Goal: Information Seeking & Learning: Learn about a topic

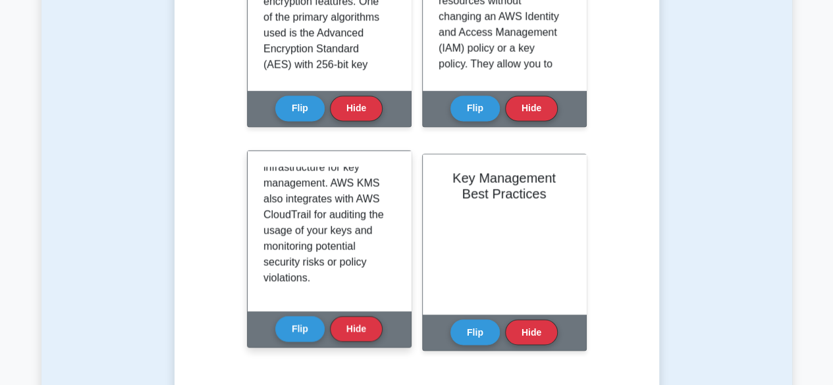
scroll to position [1098, 0]
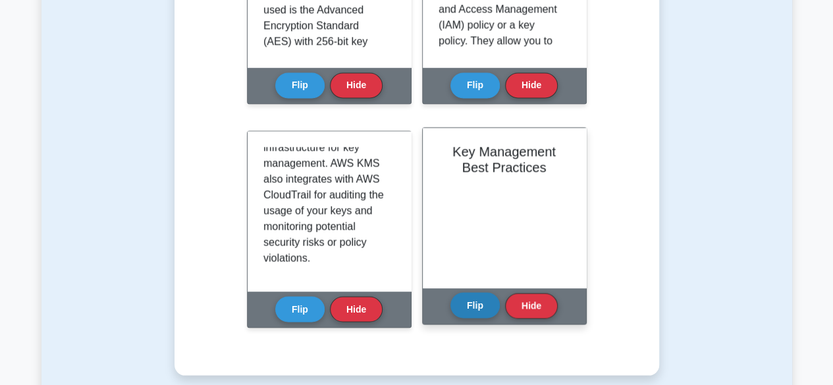
click at [486, 301] on button "Flip" at bounding box center [475, 306] width 49 height 26
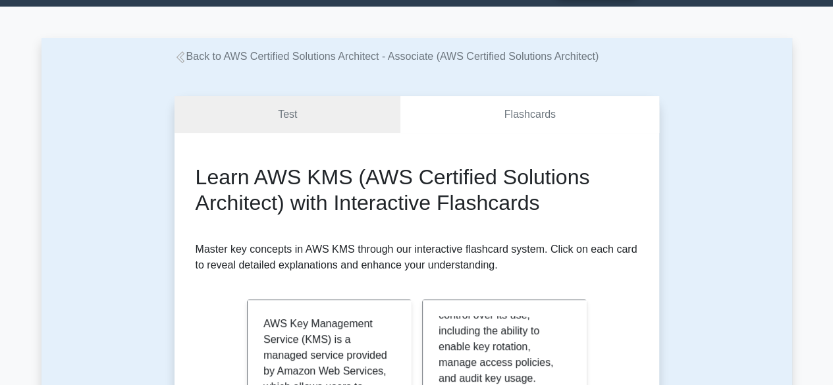
scroll to position [0, 0]
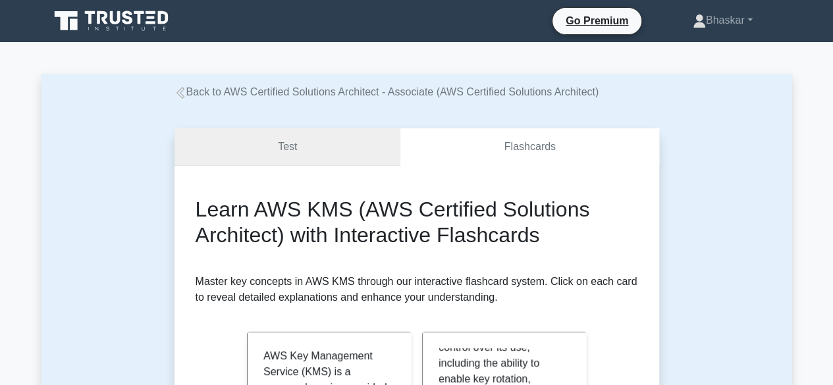
click at [322, 162] on link "Test" at bounding box center [288, 147] width 227 height 38
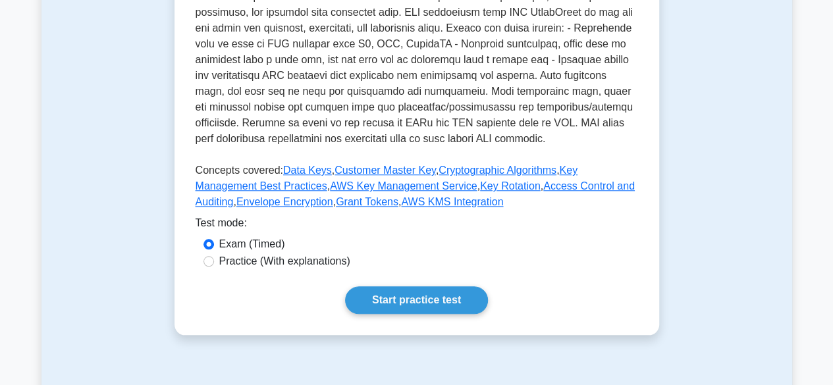
scroll to position [483, 0]
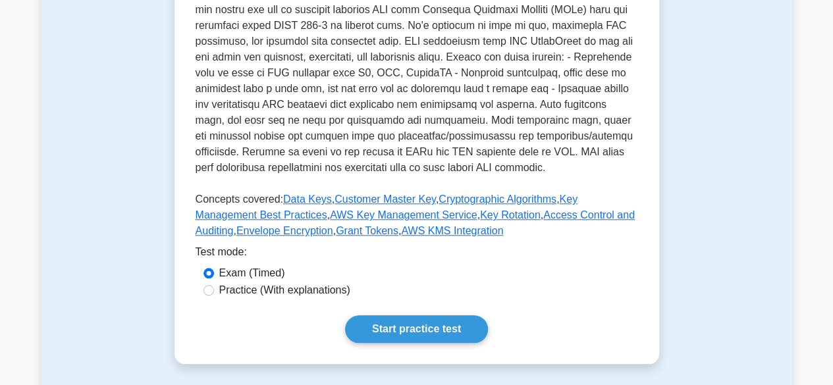
click at [416, 316] on link "Start practice test" at bounding box center [416, 330] width 143 height 28
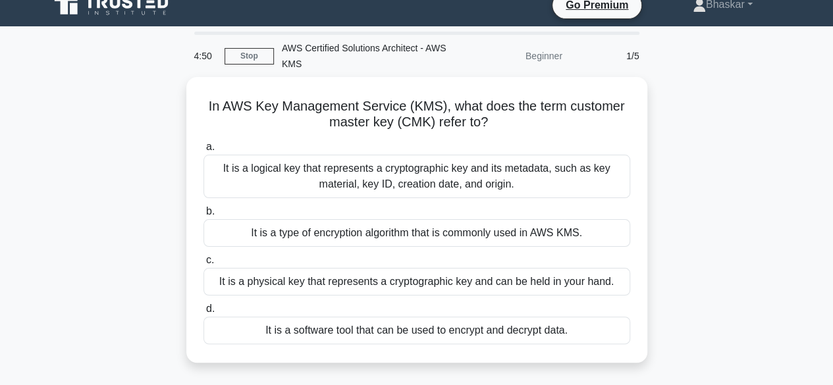
scroll to position [16, 0]
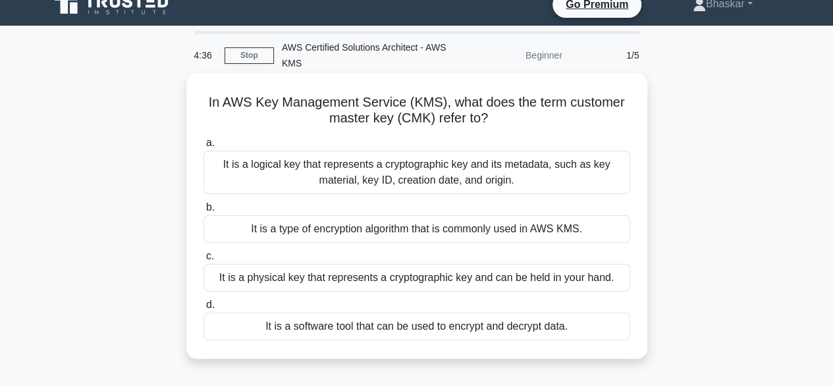
click at [565, 183] on div "It is a logical key that represents a cryptographic key and its metadata, such …" at bounding box center [417, 172] width 427 height 43
click at [204, 148] on input "a. It is a logical key that represents a cryptographic key and its metadata, su…" at bounding box center [204, 143] width 0 height 9
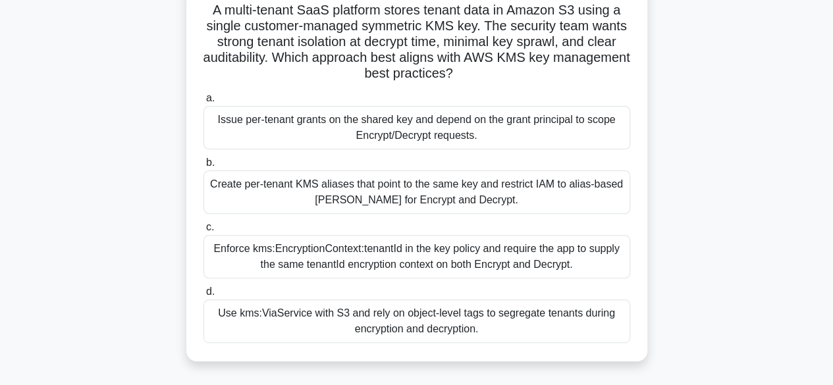
scroll to position [109, 0]
click at [538, 329] on div "Use kms:ViaService with S3 and rely on object-level tags to segregate tenants d…" at bounding box center [417, 320] width 427 height 43
click at [204, 296] on input "d. Use kms:ViaService with S3 and rely on object-level tags to segregate tenant…" at bounding box center [204, 291] width 0 height 9
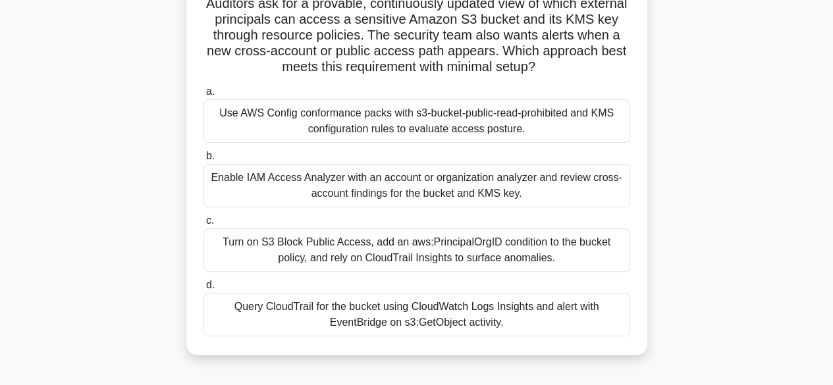
scroll to position [119, 0]
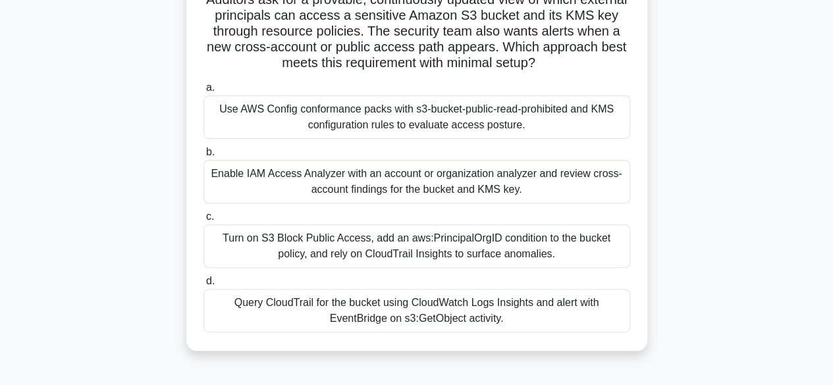
click at [498, 258] on div "Turn on S3 Block Public Access, add an aws:PrincipalOrgID condition to the buck…" at bounding box center [417, 246] width 427 height 43
click at [204, 221] on input "c. Turn on S3 Block Public Access, add an aws:PrincipalOrgID condition to the b…" at bounding box center [204, 217] width 0 height 9
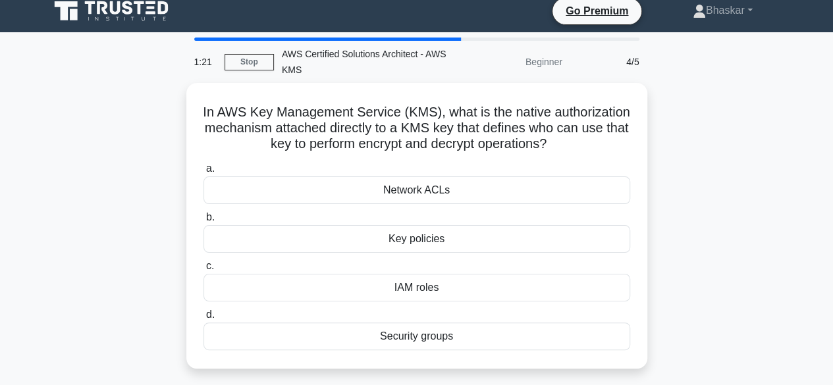
scroll to position [11, 0]
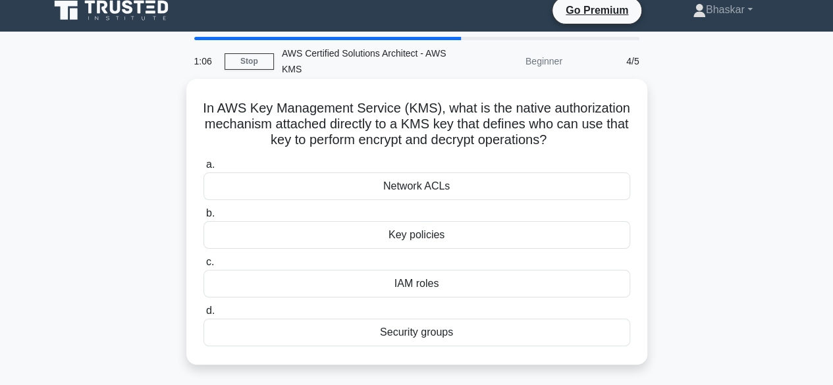
click at [536, 328] on div "Security groups" at bounding box center [417, 333] width 427 height 28
click at [204, 316] on input "d. Security groups" at bounding box center [204, 311] width 0 height 9
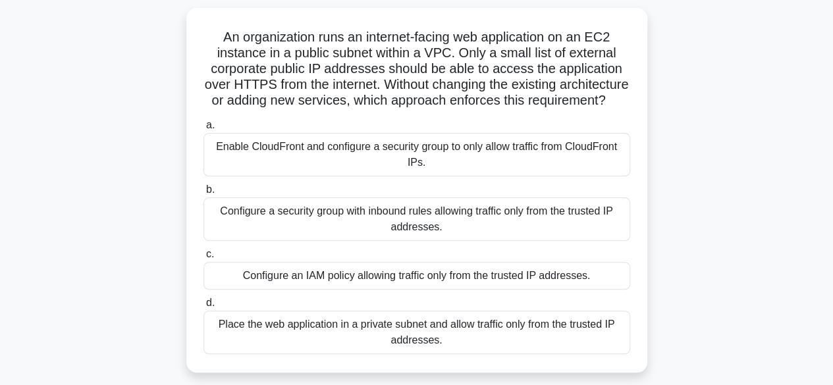
scroll to position [86, 0]
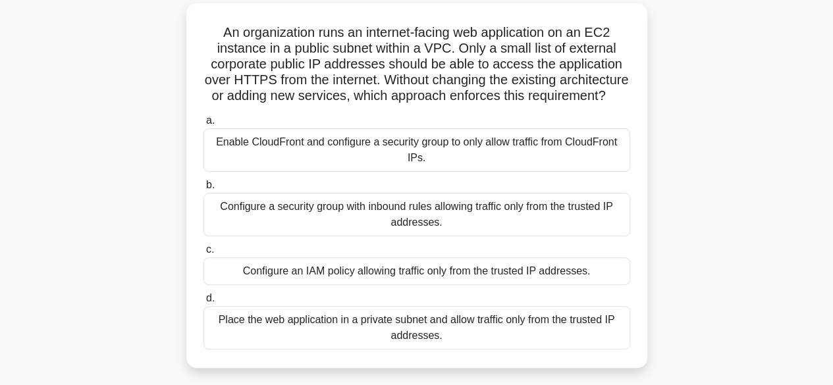
click at [572, 229] on div "Configure a security group with inbound rules allowing traffic only from the tr…" at bounding box center [417, 214] width 427 height 43
click at [204, 190] on input "b. Configure a security group with inbound rules allowing traffic only from the…" at bounding box center [204, 185] width 0 height 9
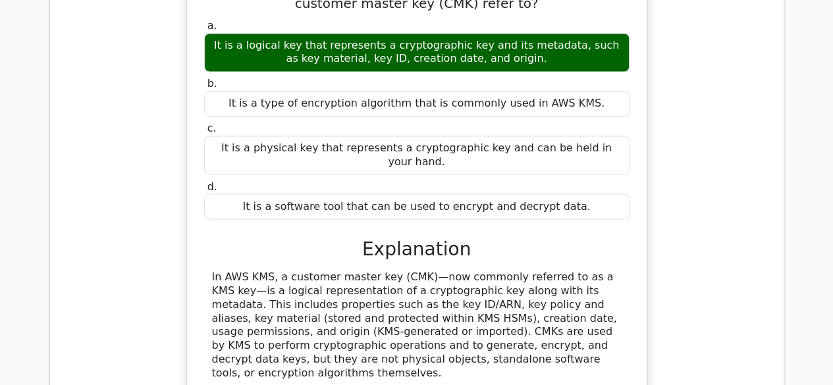
scroll to position [1096, 0]
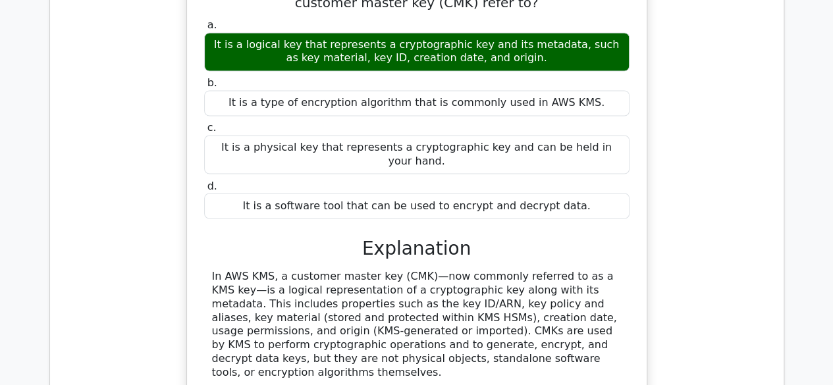
click at [717, 218] on div "In AWS Key Management Service (KMS), what does the term customer master key (CM…" at bounding box center [417, 196] width 713 height 479
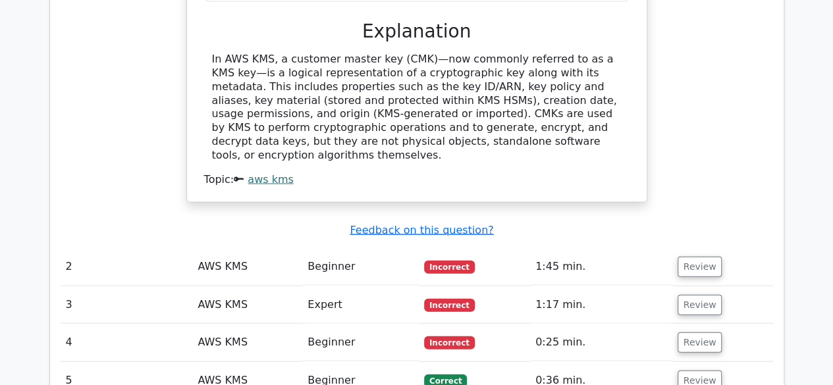
scroll to position [1313, 0]
click at [700, 256] on button "Review" at bounding box center [700, 266] width 45 height 20
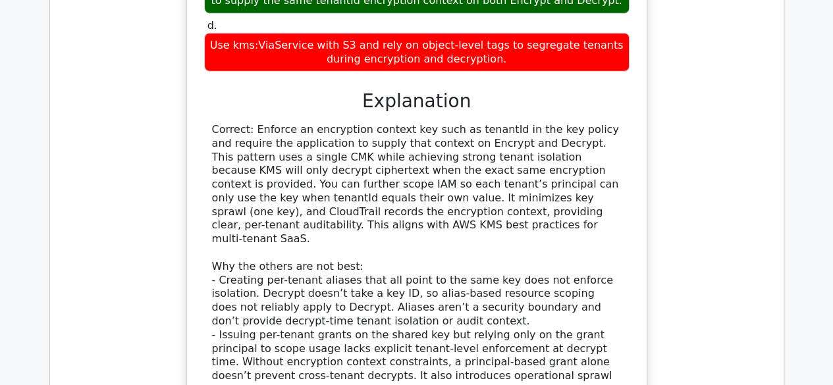
scroll to position [1864, 0]
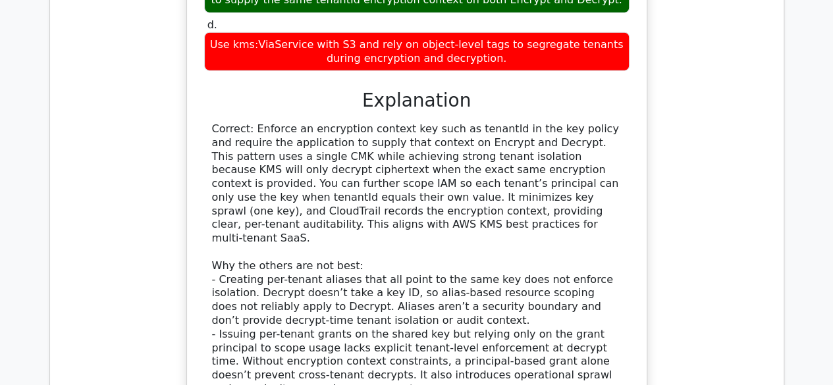
click at [721, 230] on div "A multi-tenant SaaS platform stores tenant data in Amazon S3 using a single cus…" at bounding box center [417, 135] width 713 height 800
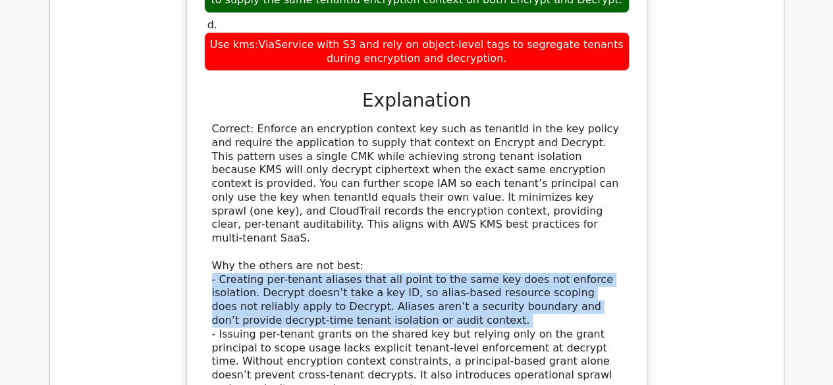
click at [721, 230] on div "A multi-tenant SaaS platform stores tenant data in Amazon S3 using a single cus…" at bounding box center [417, 135] width 713 height 800
click at [699, 229] on div "A multi-tenant SaaS platform stores tenant data in Amazon S3 using a single cus…" at bounding box center [417, 135] width 713 height 800
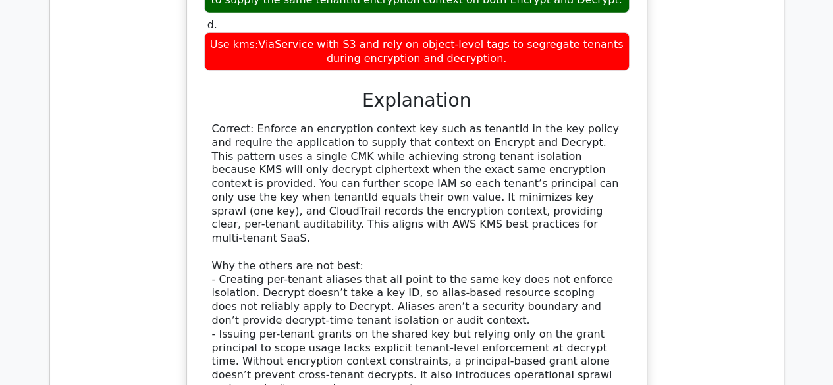
scroll to position [2073, 0]
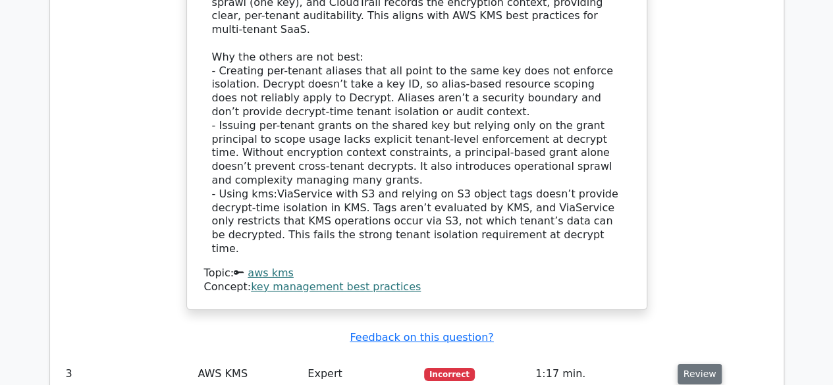
click at [691, 364] on button "Review" at bounding box center [700, 374] width 45 height 20
click at [709, 364] on button "Review" at bounding box center [700, 374] width 45 height 20
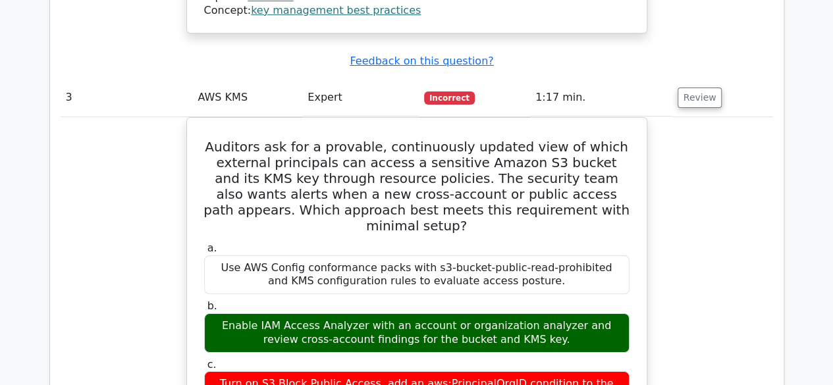
scroll to position [2350, 0]
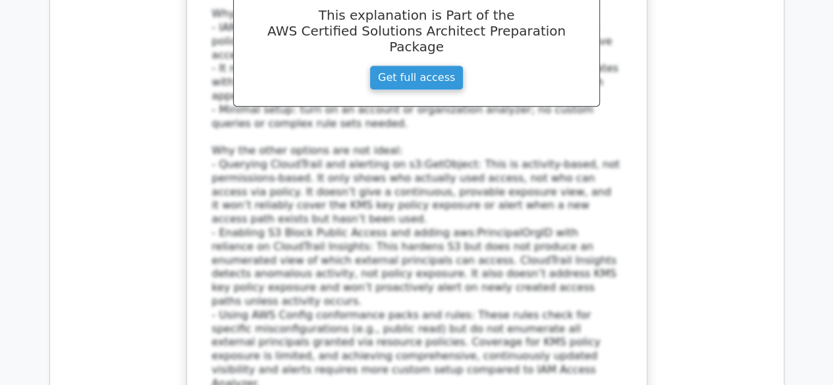
scroll to position [3074, 0]
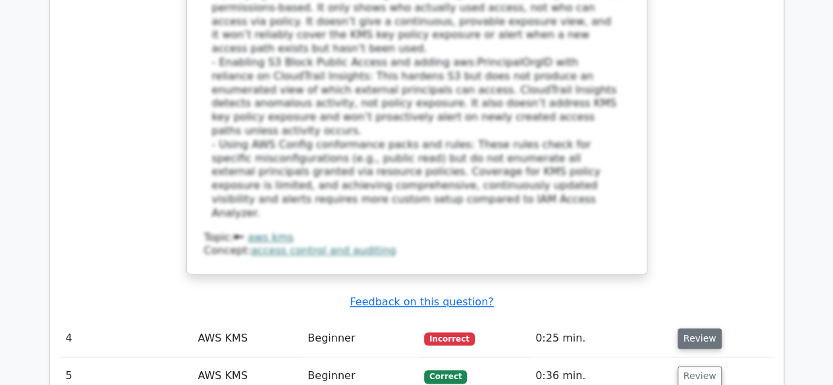
click at [684, 329] on button "Review" at bounding box center [700, 339] width 45 height 20
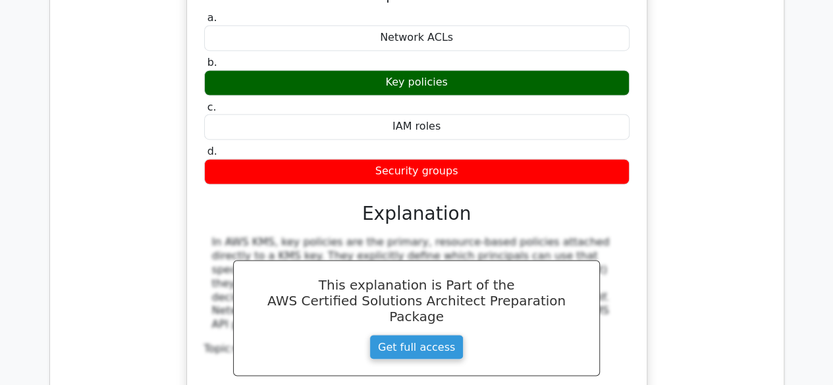
scroll to position [3556, 0]
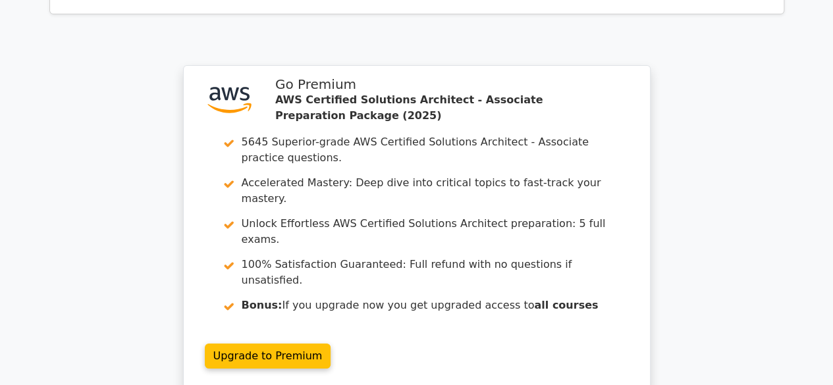
scroll to position [4667, 0]
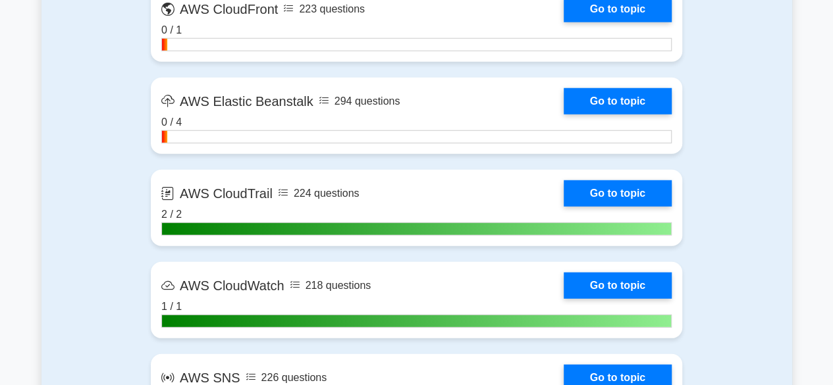
scroll to position [1709, 0]
